Goal: Transaction & Acquisition: Purchase product/service

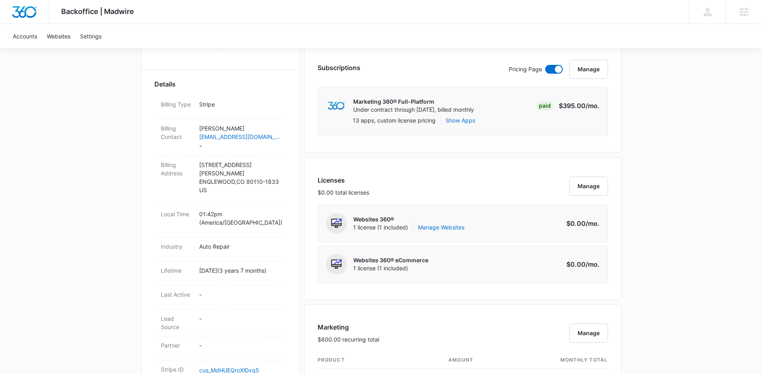
scroll to position [32, 0]
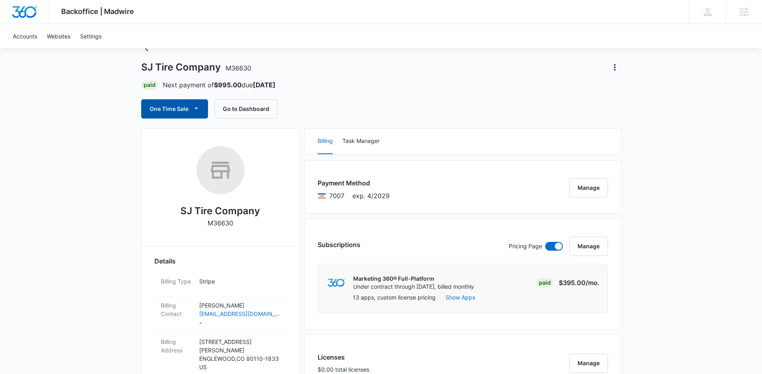
click at [183, 108] on button "One Time Sale" at bounding box center [174, 108] width 67 height 19
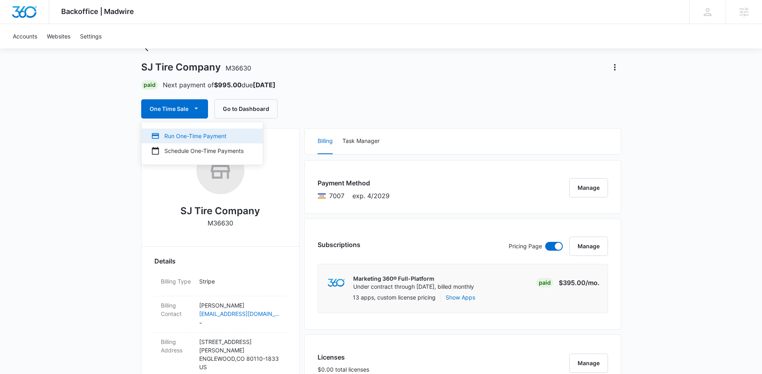
click at [181, 136] on div "Run One-Time Payment" at bounding box center [197, 136] width 92 height 8
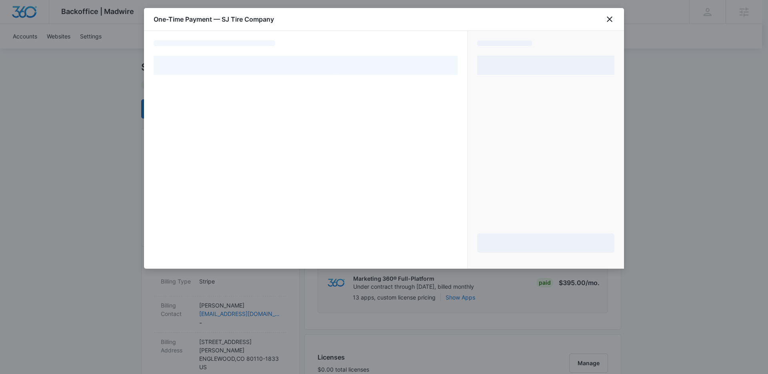
select select "pm_1RMyRHA4n8RTgNjURTnIXtdn"
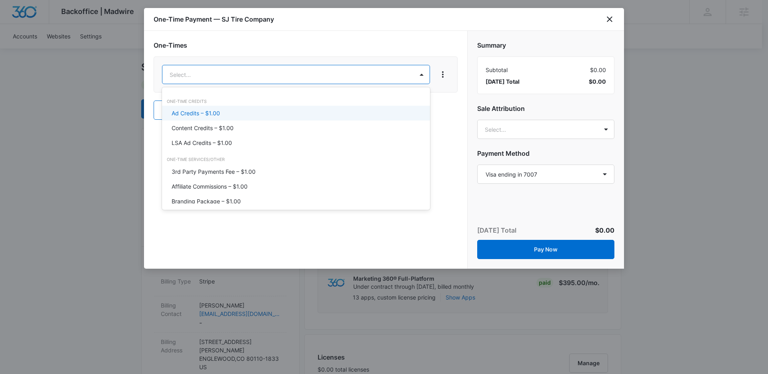
click at [204, 110] on p "Ad Credits – $1.00" at bounding box center [196, 113] width 48 height 8
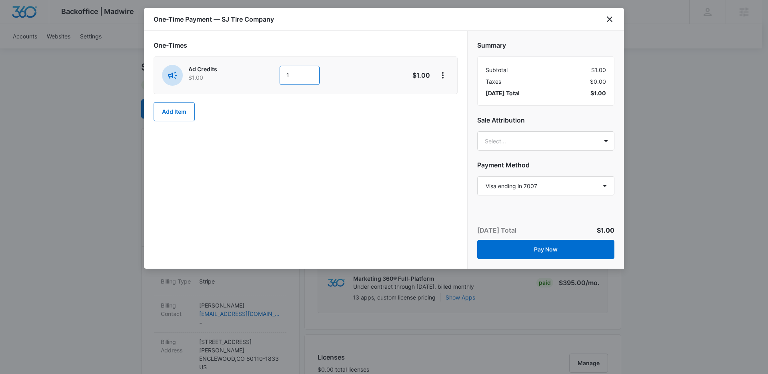
click at [292, 76] on input "1" at bounding box center [300, 75] width 40 height 19
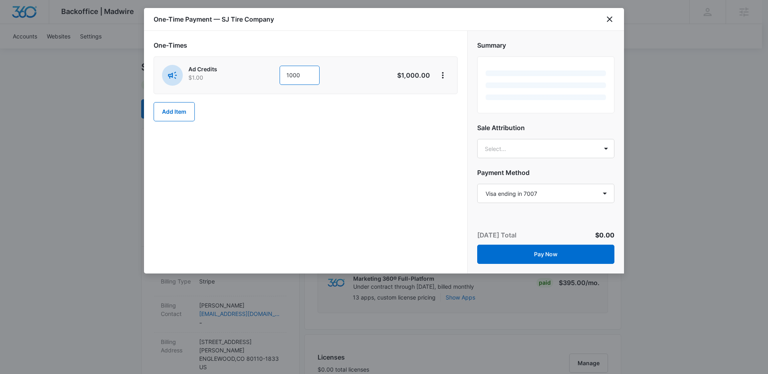
type input "1000"
click at [347, 136] on div "One-Times Ad Credits $1.00 1000 $1,000.00 Add Item" at bounding box center [305, 152] width 323 height 242
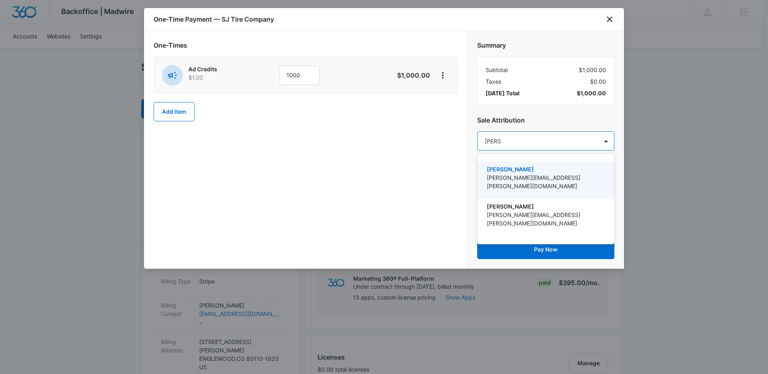
type input "[PERSON_NAME]"
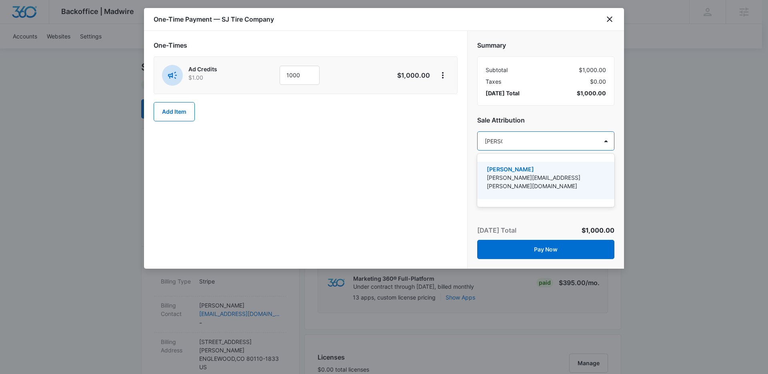
click at [525, 173] on p "[PERSON_NAME][EMAIL_ADDRESS][PERSON_NAME][DOMAIN_NAME]" at bounding box center [545, 181] width 116 height 17
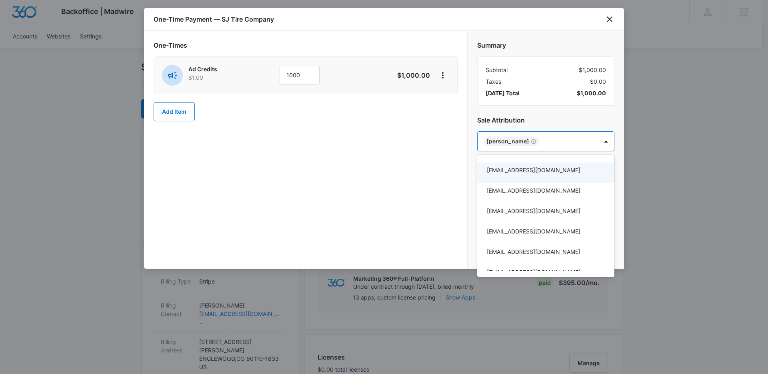
click at [434, 192] on div at bounding box center [384, 187] width 768 height 374
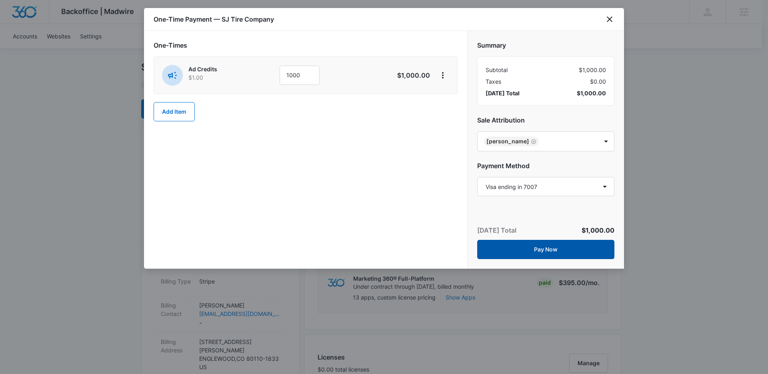
click at [532, 250] on button "Pay Now" at bounding box center [545, 249] width 137 height 19
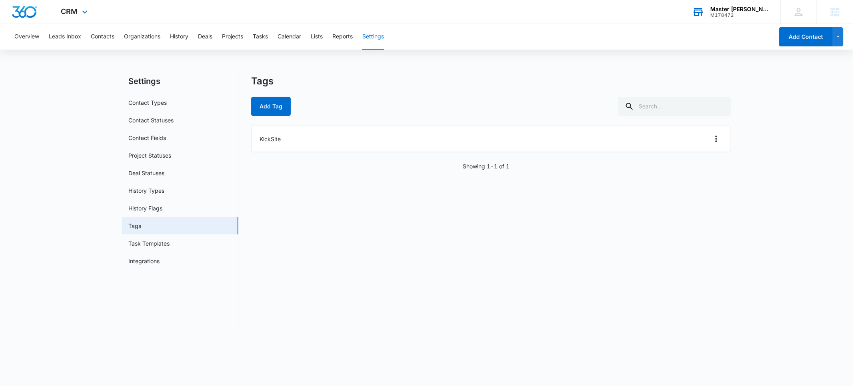
click at [731, 14] on div "M178472" at bounding box center [739, 15] width 58 height 6
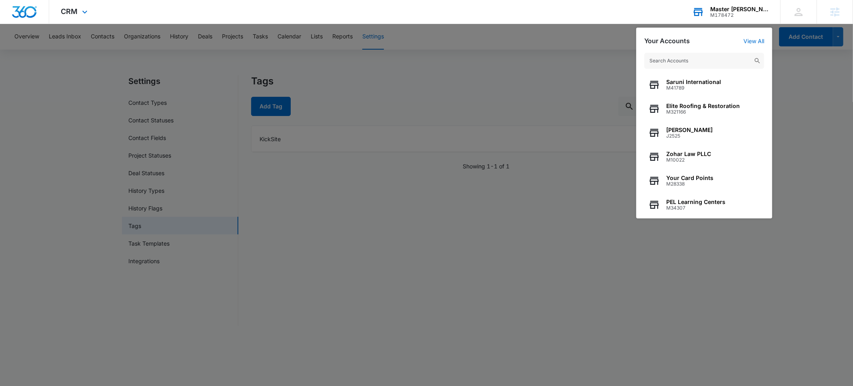
click at [660, 60] on input "text" at bounding box center [704, 61] width 120 height 16
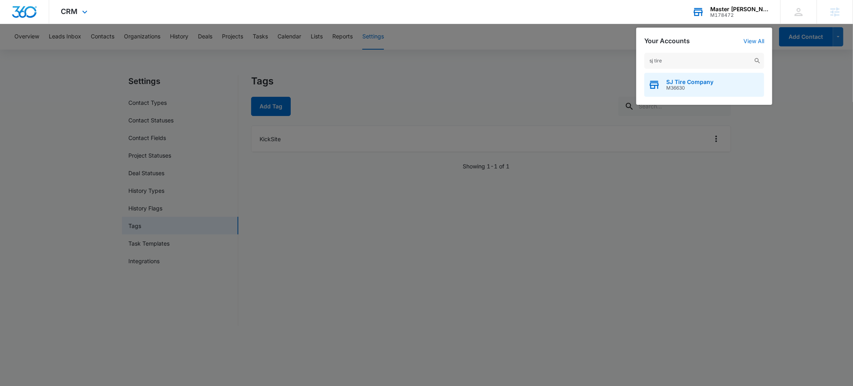
type input "sj tire"
click at [680, 80] on span "SJ Tire Company" at bounding box center [689, 82] width 47 height 6
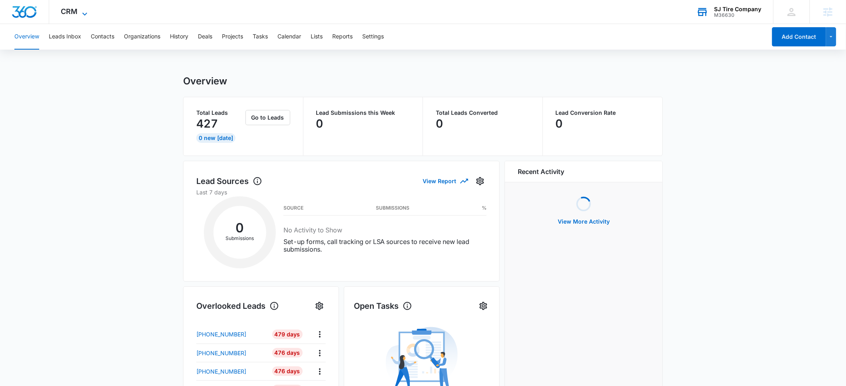
click at [70, 14] on span "CRM" at bounding box center [69, 11] width 17 height 8
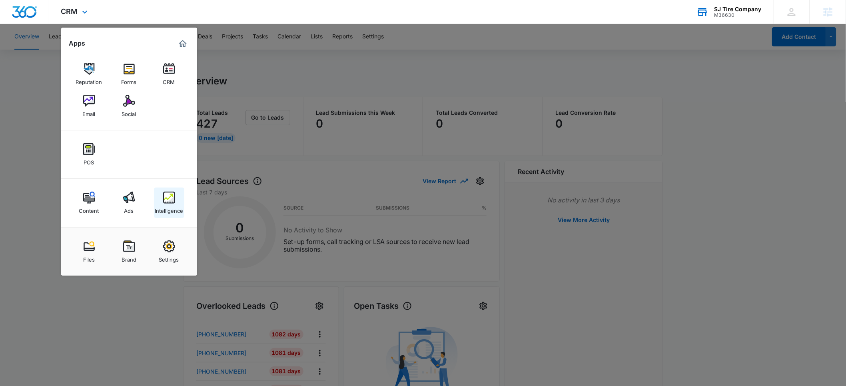
click at [168, 201] on img at bounding box center [169, 198] width 12 height 12
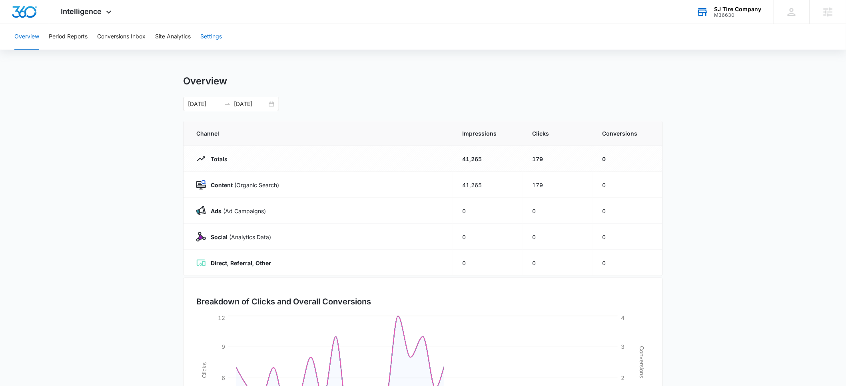
click at [207, 36] on button "Settings" at bounding box center [211, 37] width 22 height 26
